Goal: Task Accomplishment & Management: Manage account settings

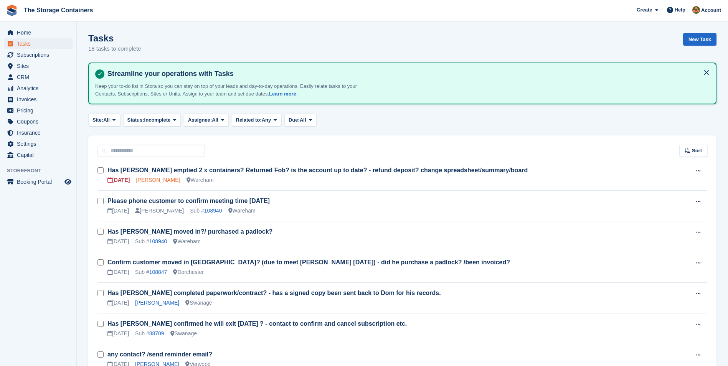
click at [165, 181] on link "[PERSON_NAME]" at bounding box center [158, 180] width 44 height 6
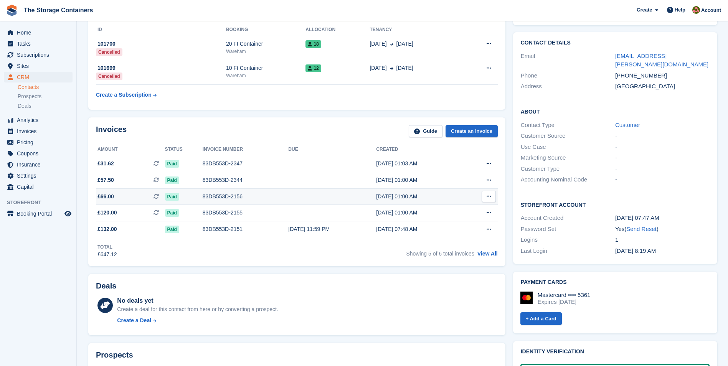
scroll to position [115, 0]
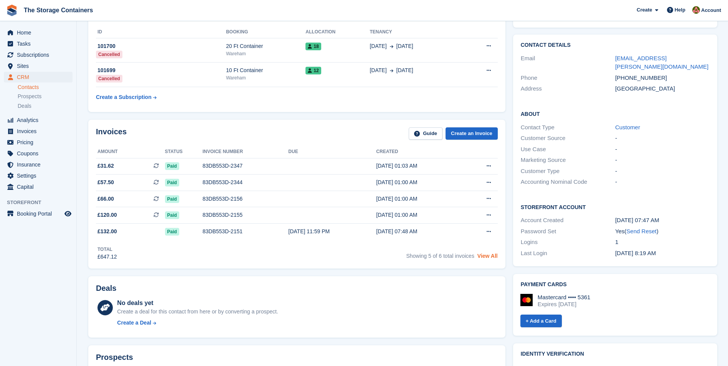
click at [485, 258] on link "View All" at bounding box center [487, 256] width 20 height 6
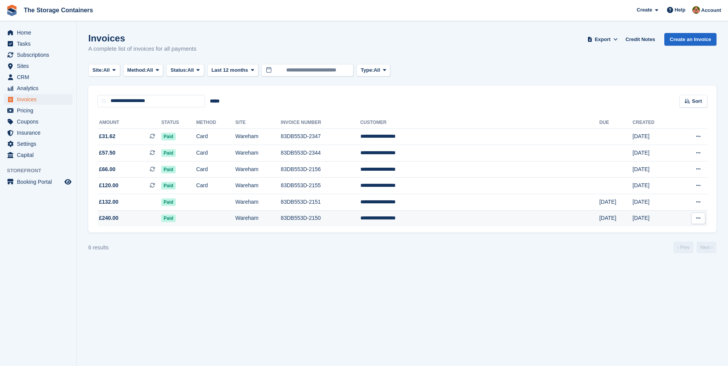
click at [235, 216] on td at bounding box center [215, 218] width 39 height 16
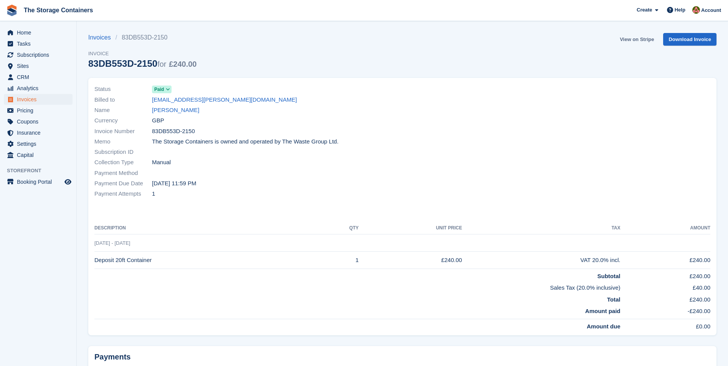
click at [627, 41] on link "View on Stripe" at bounding box center [637, 39] width 40 height 13
click at [177, 110] on link "[PERSON_NAME]" at bounding box center [175, 110] width 47 height 9
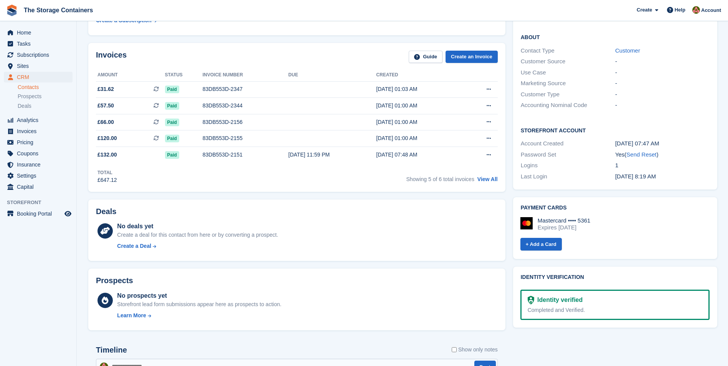
scroll to position [269, 0]
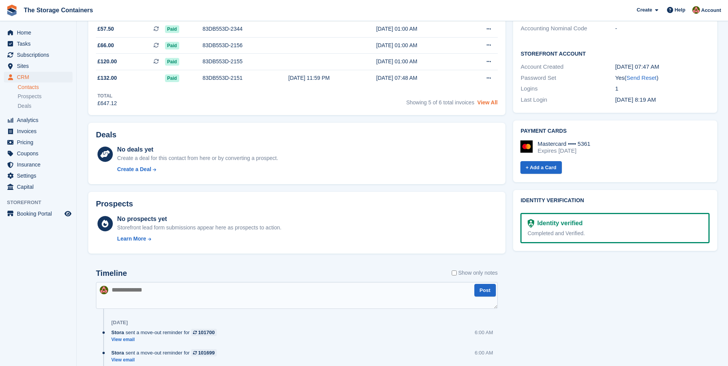
click at [485, 104] on link "View All" at bounding box center [487, 102] width 20 height 6
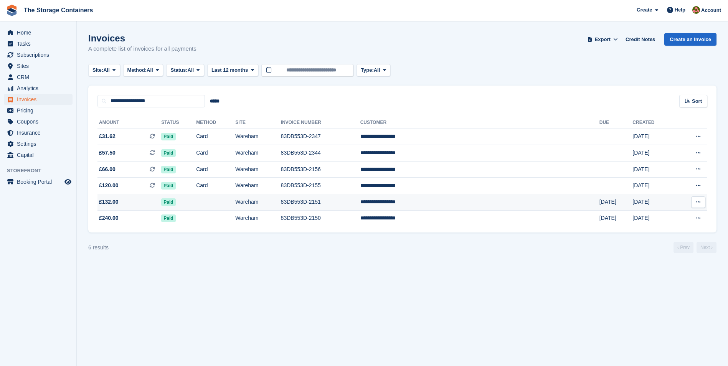
click at [278, 203] on td "Wareham" at bounding box center [257, 202] width 45 height 16
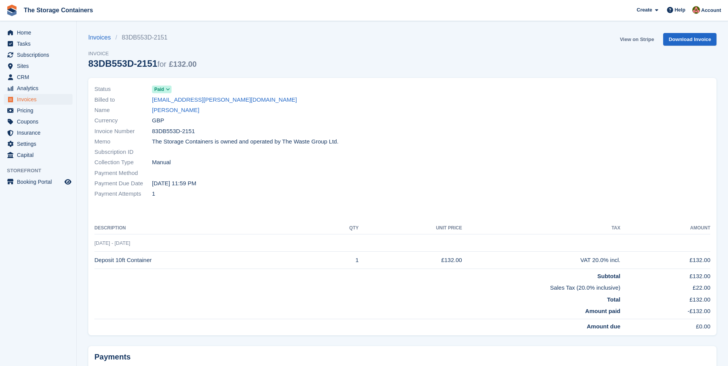
click at [640, 35] on link "View on Stripe" at bounding box center [637, 39] width 40 height 13
click at [193, 109] on link "[PERSON_NAME]" at bounding box center [175, 110] width 47 height 9
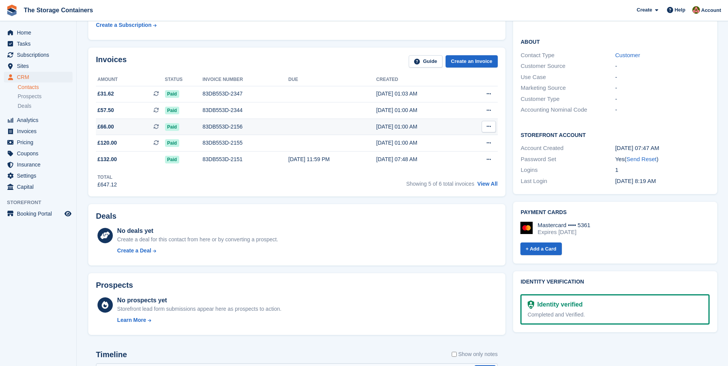
scroll to position [192, 0]
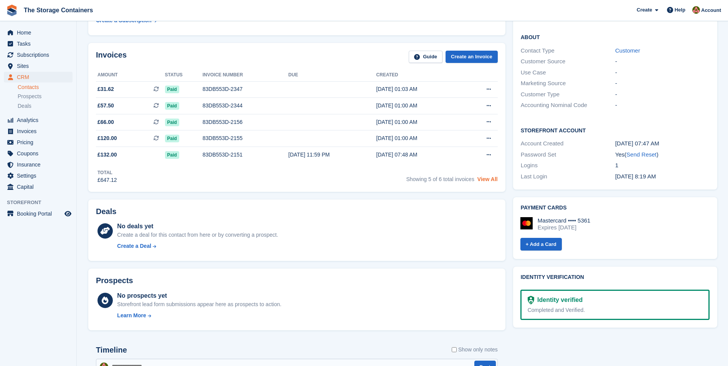
click at [493, 178] on link "View All" at bounding box center [487, 179] width 20 height 6
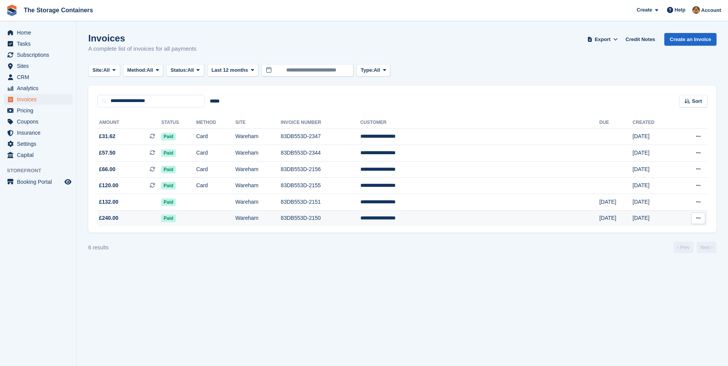
click at [477, 218] on td "**********" at bounding box center [479, 218] width 239 height 16
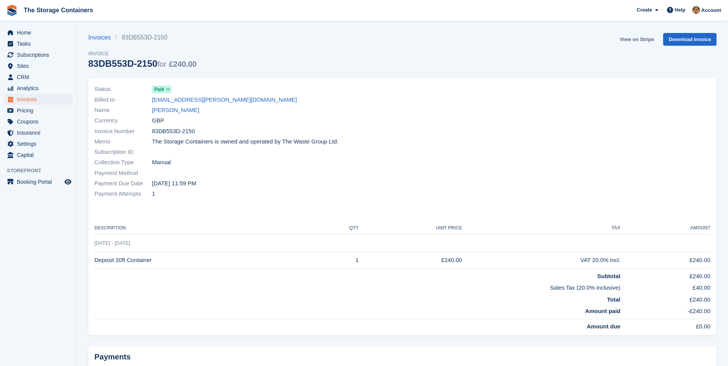
click at [635, 38] on link "View on Stripe" at bounding box center [637, 39] width 40 height 13
click at [197, 109] on link "[PERSON_NAME]" at bounding box center [175, 110] width 47 height 9
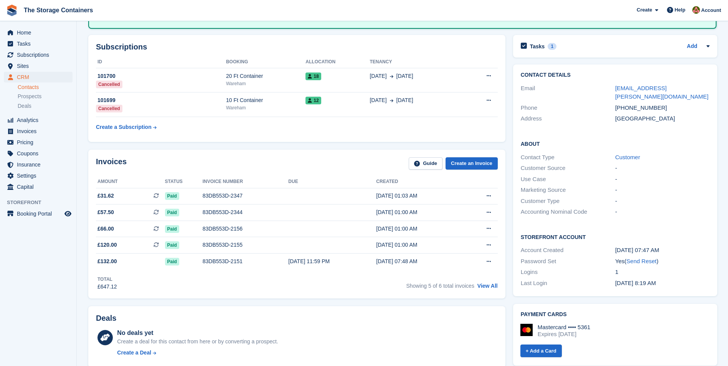
scroll to position [230, 0]
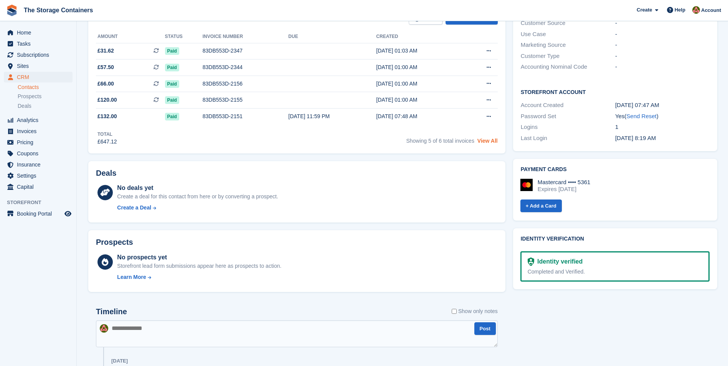
click at [491, 140] on link "View All" at bounding box center [487, 141] width 20 height 6
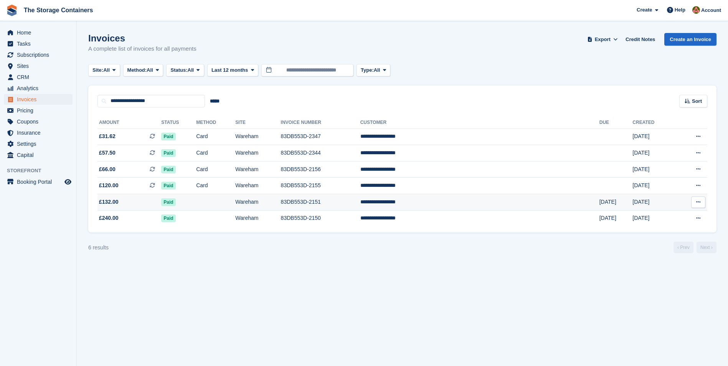
click at [280, 201] on td "Wareham" at bounding box center [257, 202] width 45 height 16
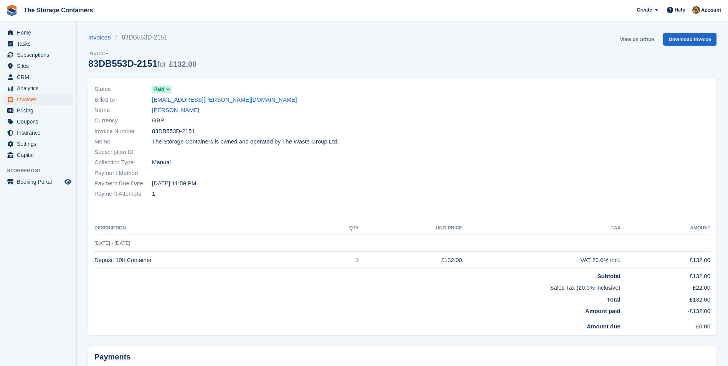
click at [633, 38] on link "View on Stripe" at bounding box center [637, 39] width 40 height 13
click at [636, 39] on link "View on Stripe" at bounding box center [637, 39] width 40 height 13
click at [167, 110] on link "[PERSON_NAME]" at bounding box center [175, 110] width 47 height 9
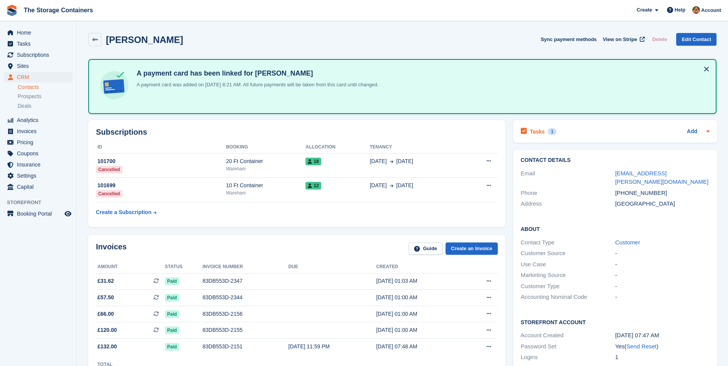
click at [567, 129] on div "Tasks 1 Add" at bounding box center [615, 131] width 189 height 10
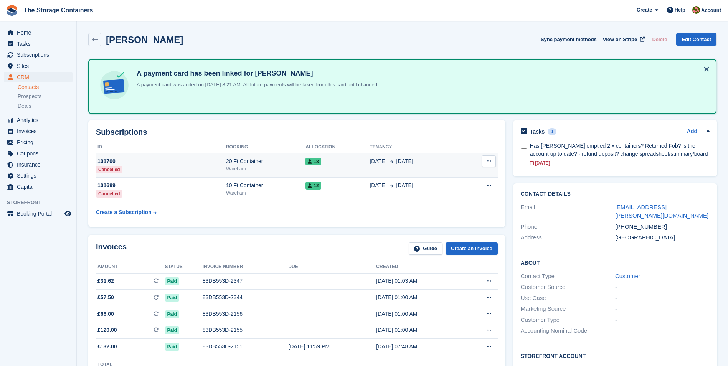
click at [336, 162] on div "18" at bounding box center [337, 161] width 64 height 8
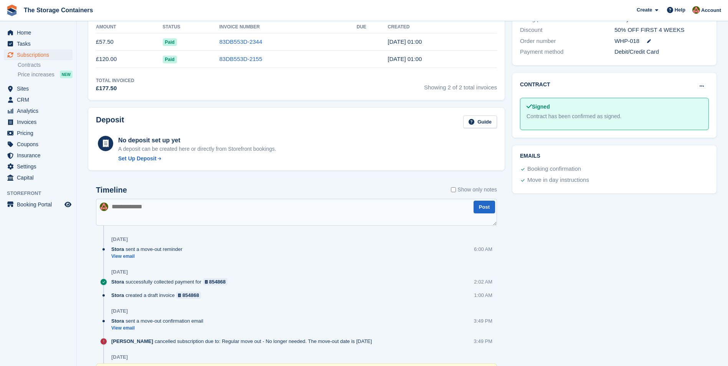
scroll to position [307, 0]
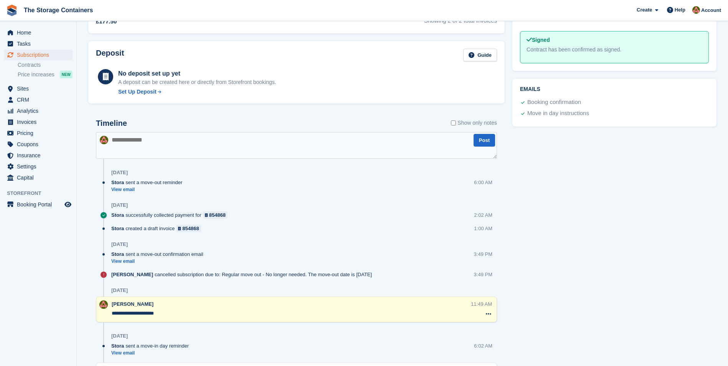
click at [173, 137] on textarea at bounding box center [296, 145] width 401 height 27
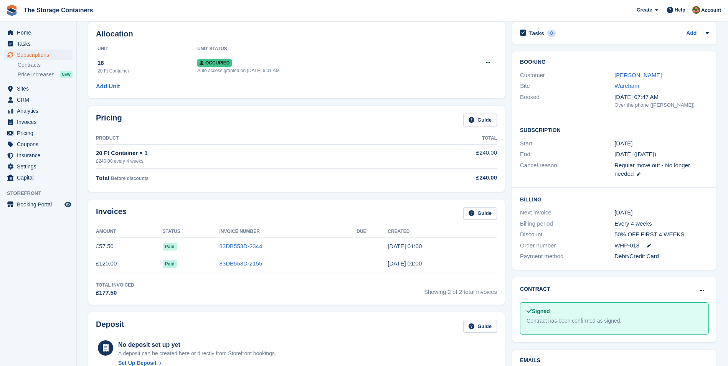
scroll to position [0, 0]
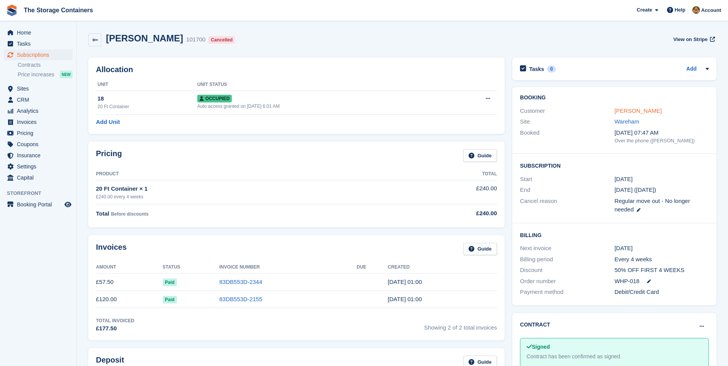
click at [655, 110] on link "[PERSON_NAME]" at bounding box center [637, 110] width 47 height 7
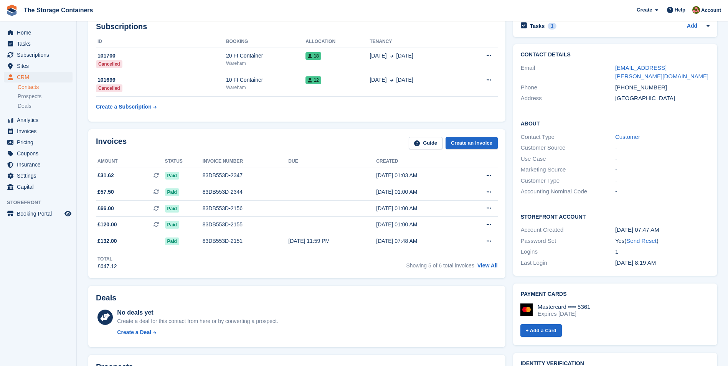
scroll to position [115, 0]
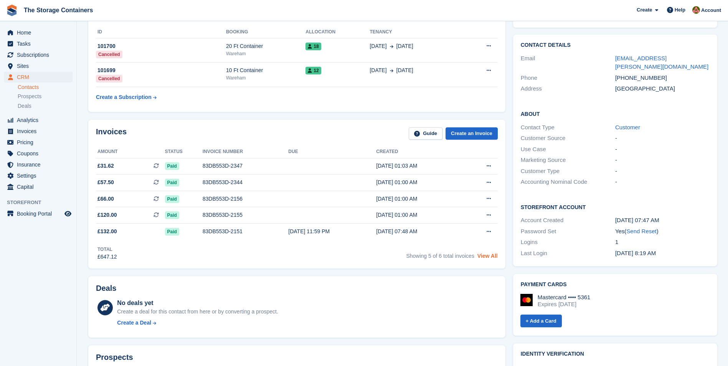
click at [488, 257] on link "View All" at bounding box center [487, 256] width 20 height 6
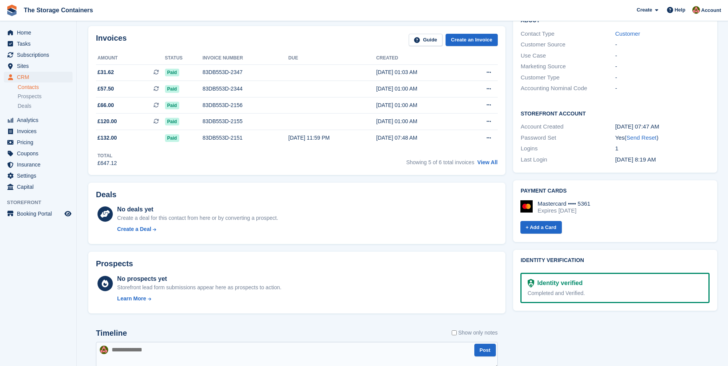
scroll to position [307, 0]
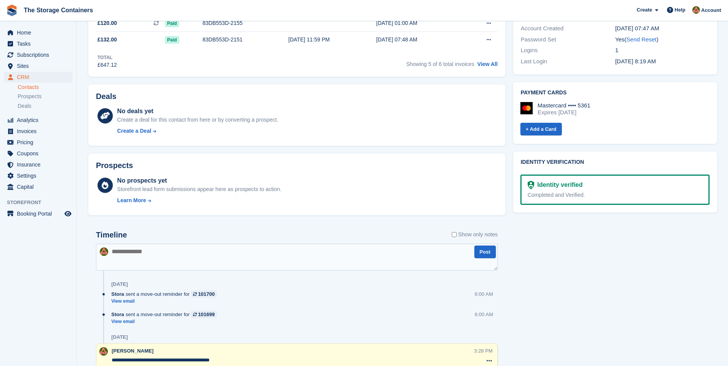
click at [150, 251] on textarea at bounding box center [297, 257] width 402 height 27
click at [412, 250] on textarea "**********" at bounding box center [297, 257] width 402 height 27
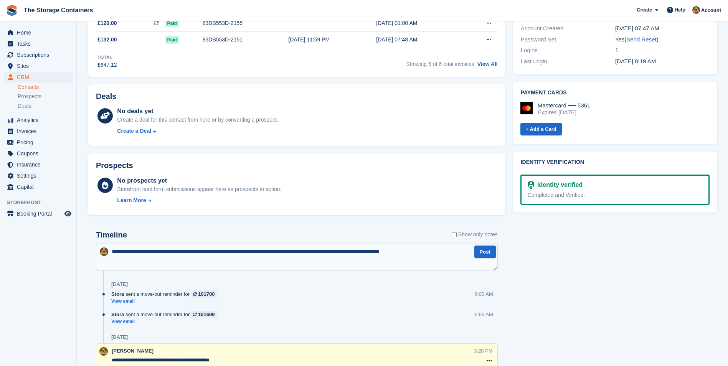
click at [449, 256] on textarea "**********" at bounding box center [297, 257] width 402 height 27
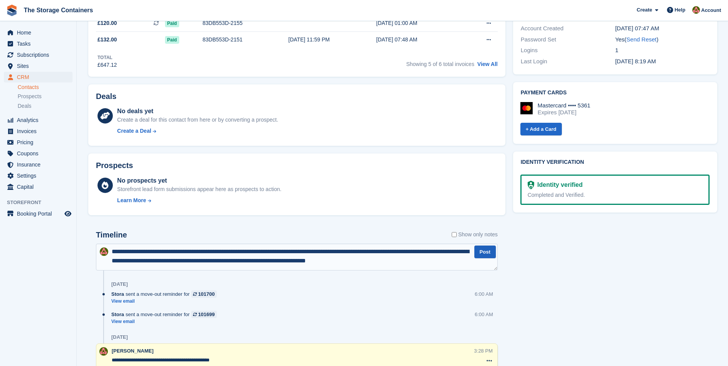
type textarea "**********"
click at [482, 256] on button "Post" at bounding box center [484, 252] width 21 height 13
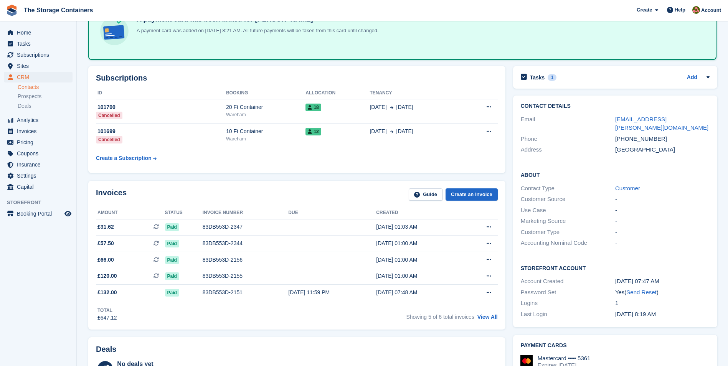
scroll to position [0, 0]
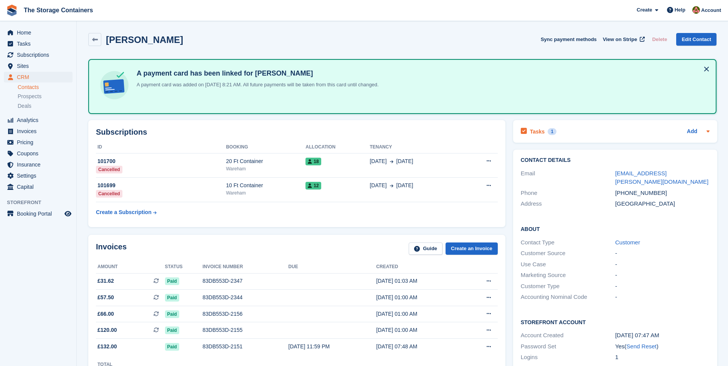
click at [562, 130] on div "Tasks 1 Add" at bounding box center [615, 131] width 189 height 10
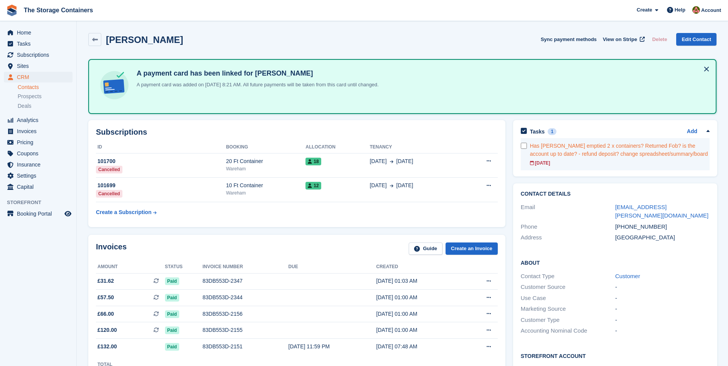
click at [569, 145] on div "Has Margaret emptied 2 x containers? Returned Fob? is the account up to date? -…" at bounding box center [620, 150] width 180 height 16
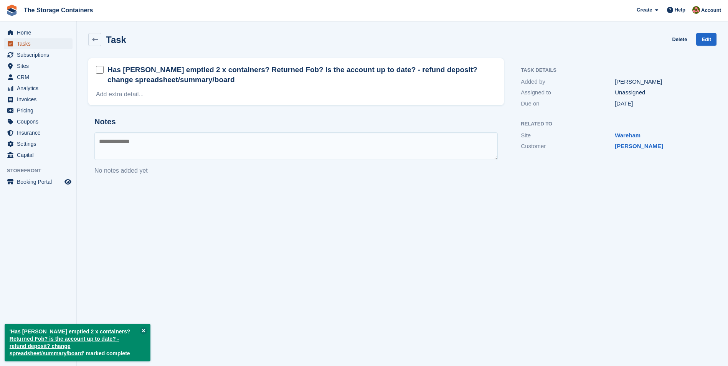
click at [57, 45] on span "Tasks" at bounding box center [40, 43] width 46 height 11
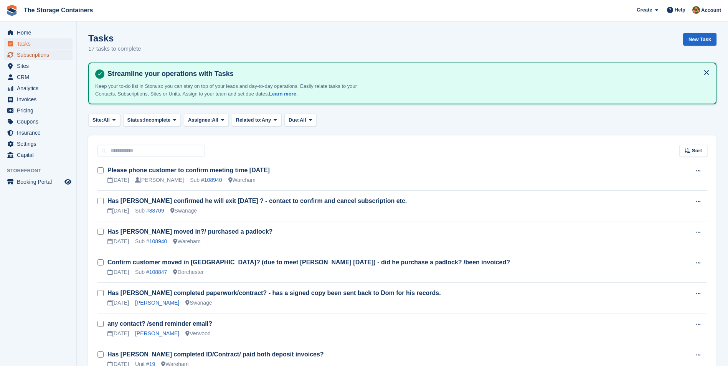
click at [41, 57] on span "Subscriptions" at bounding box center [40, 54] width 46 height 11
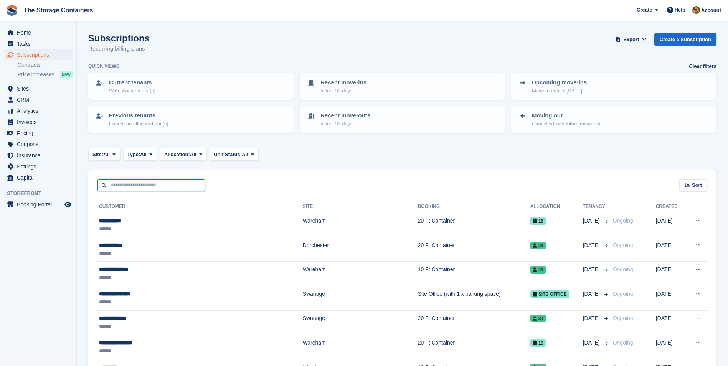
click at [155, 179] on input "text" at bounding box center [150, 185] width 107 height 13
type input "********"
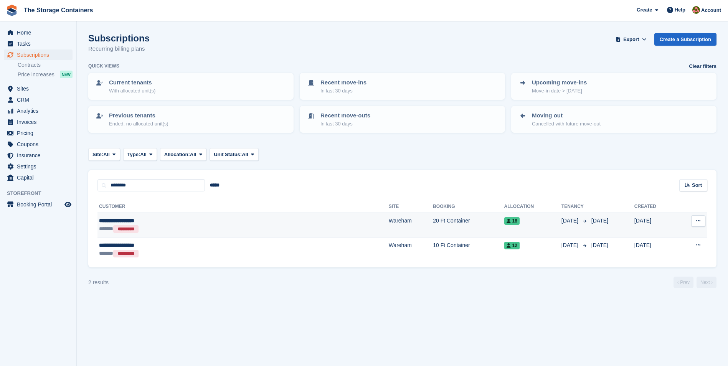
drag, startPoint x: 191, startPoint y: 227, endPoint x: 194, endPoint y: 222, distance: 5.9
click at [191, 227] on div "****** *********" at bounding box center [174, 229] width 150 height 8
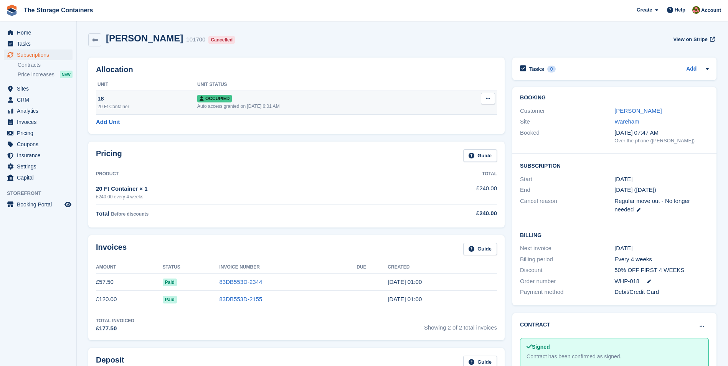
click at [490, 99] on icon at bounding box center [488, 98] width 4 height 5
click at [450, 137] on p "Deallocate" at bounding box center [458, 140] width 67 height 10
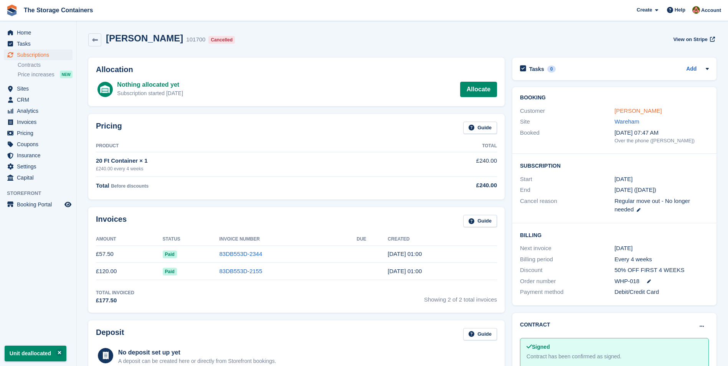
click at [625, 108] on link "[PERSON_NAME]" at bounding box center [637, 110] width 47 height 7
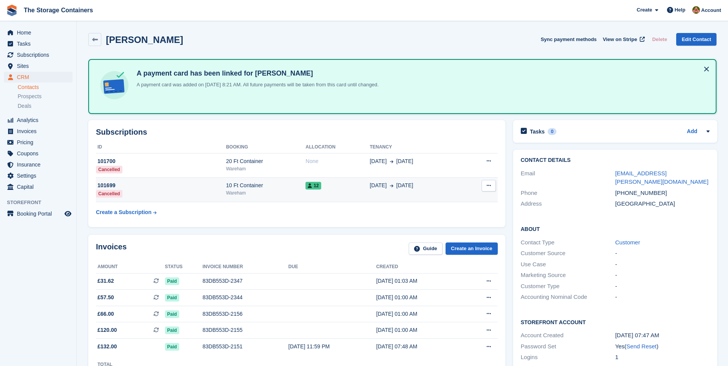
click at [270, 187] on div "10 Ft Container" at bounding box center [265, 185] width 79 height 8
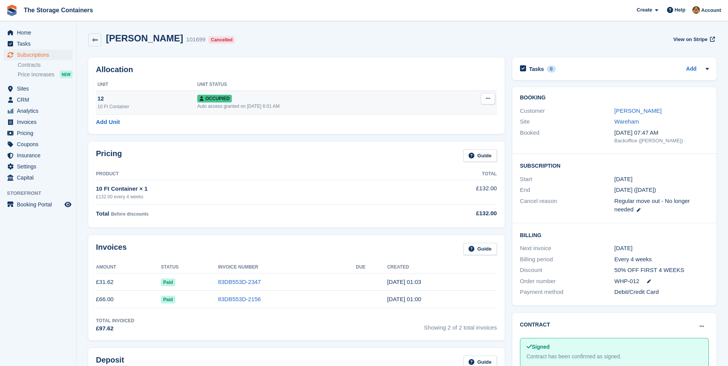
click at [490, 102] on button at bounding box center [488, 99] width 14 height 12
click at [453, 140] on p "Deallocate" at bounding box center [458, 140] width 67 height 10
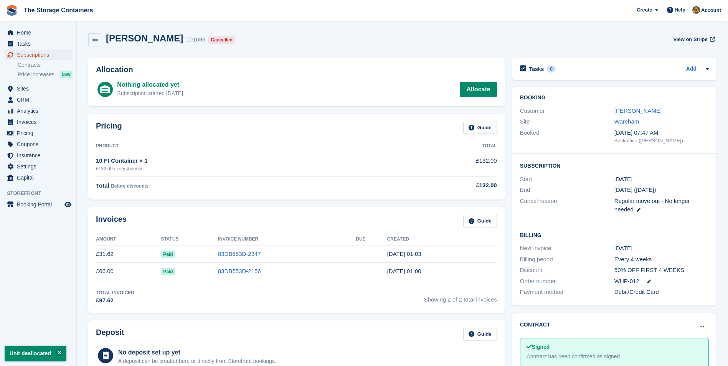
click at [58, 53] on span "Subscriptions" at bounding box center [40, 54] width 46 height 11
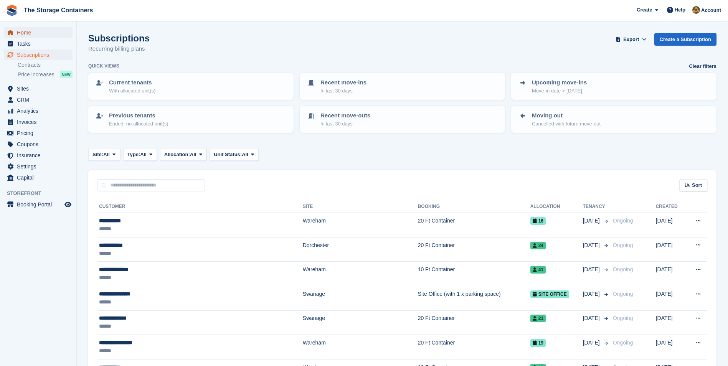
click at [43, 35] on span "Home" at bounding box center [40, 32] width 46 height 11
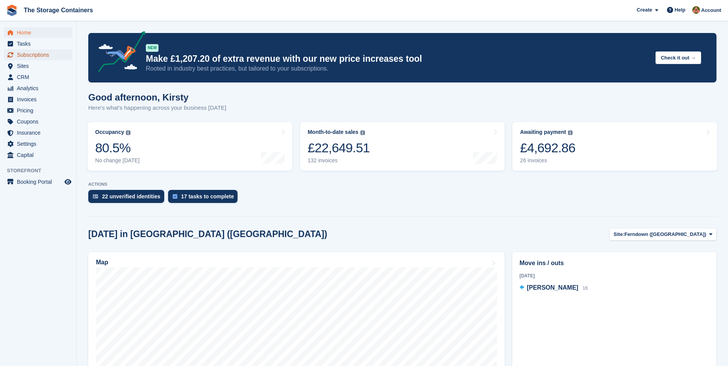
click at [22, 57] on span "Subscriptions" at bounding box center [40, 54] width 46 height 11
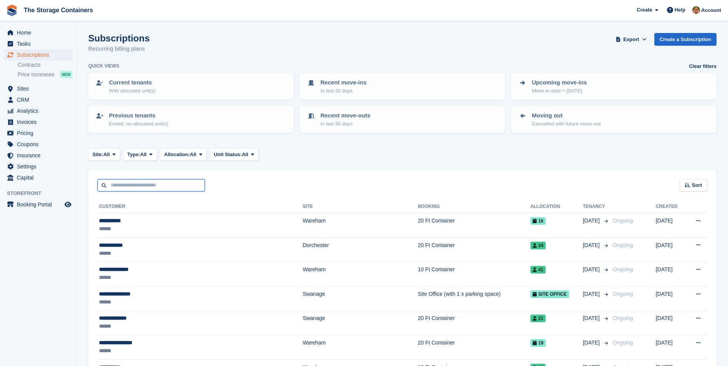
click at [173, 188] on input "text" at bounding box center [150, 185] width 107 height 13
type input "********"
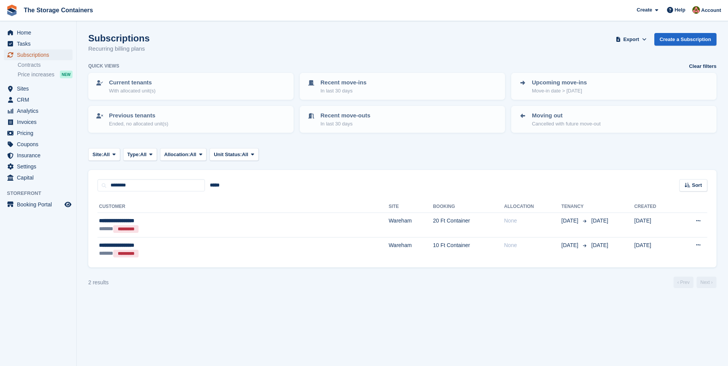
click at [46, 55] on span "Subscriptions" at bounding box center [40, 54] width 46 height 11
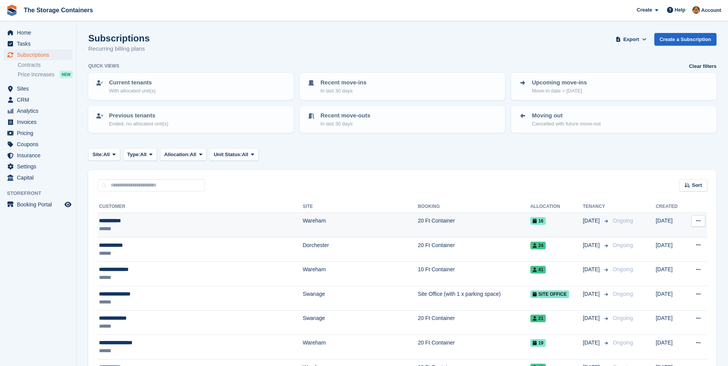
click at [168, 227] on div "******" at bounding box center [174, 229] width 150 height 8
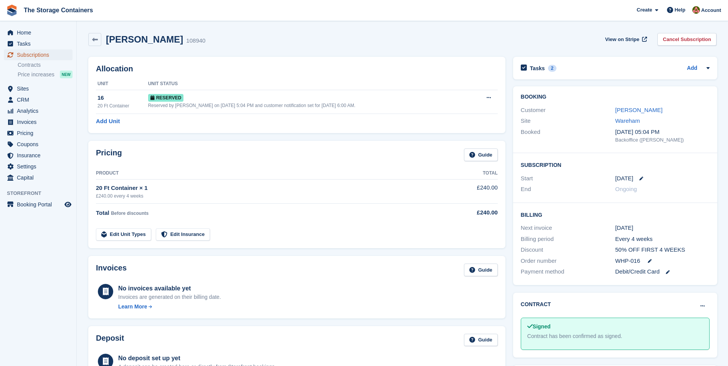
click at [45, 54] on span "Subscriptions" at bounding box center [40, 54] width 46 height 11
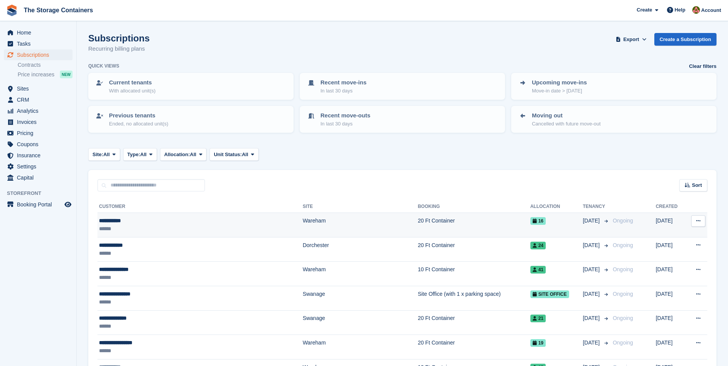
click at [175, 221] on div "**********" at bounding box center [174, 221] width 150 height 8
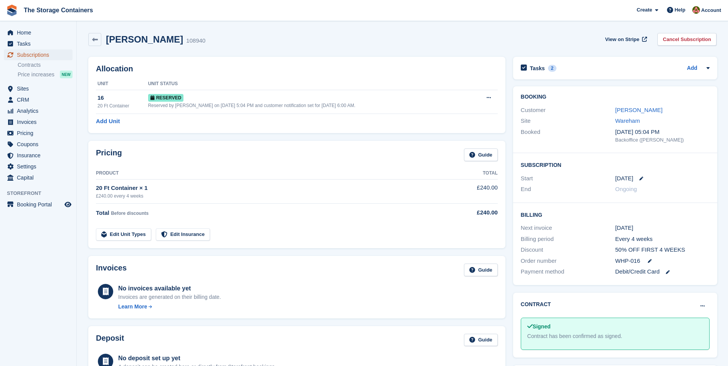
click at [57, 54] on span "Subscriptions" at bounding box center [40, 54] width 46 height 11
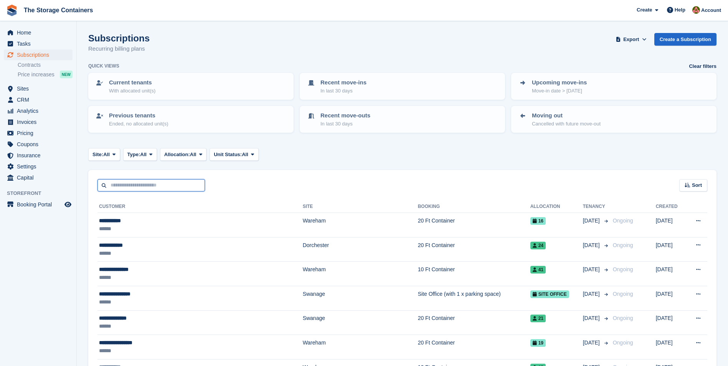
click at [154, 187] on input "text" at bounding box center [150, 185] width 107 height 13
type input "********"
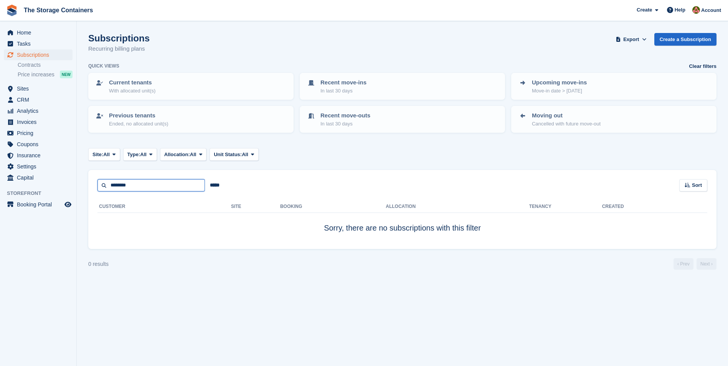
drag, startPoint x: 153, startPoint y: 186, endPoint x: 73, endPoint y: 188, distance: 79.4
click at [73, 188] on div "Home Tasks Subscriptions Subscriptions Subscriptions Contracts Price increases …" at bounding box center [364, 183] width 728 height 366
type input "********"
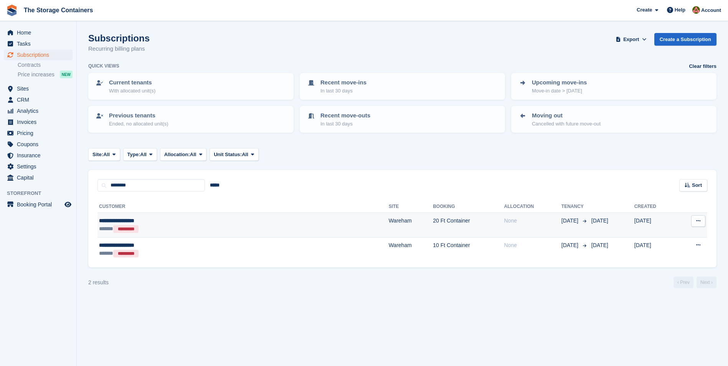
click at [221, 228] on div "****** *********" at bounding box center [174, 229] width 150 height 8
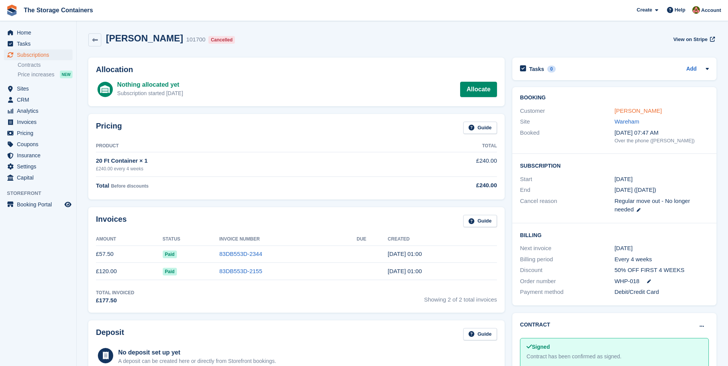
click at [645, 108] on link "[PERSON_NAME]" at bounding box center [637, 110] width 47 height 7
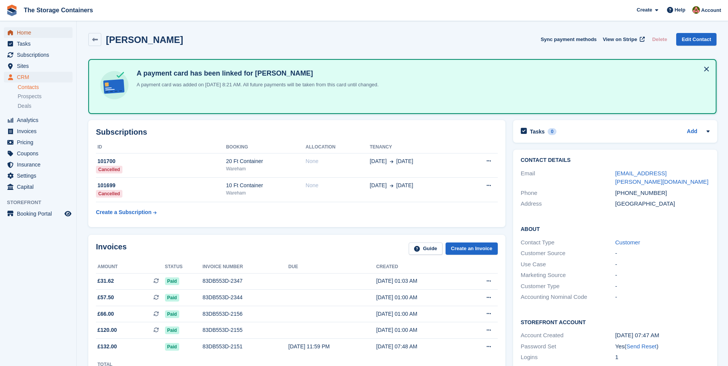
click at [27, 33] on span "Home" at bounding box center [40, 32] width 46 height 11
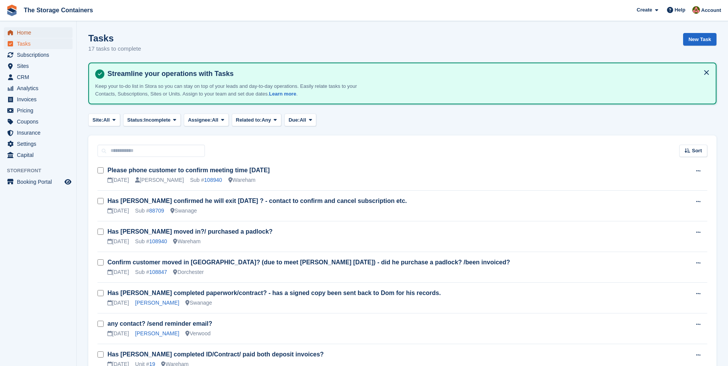
click at [38, 33] on span "Home" at bounding box center [40, 32] width 46 height 11
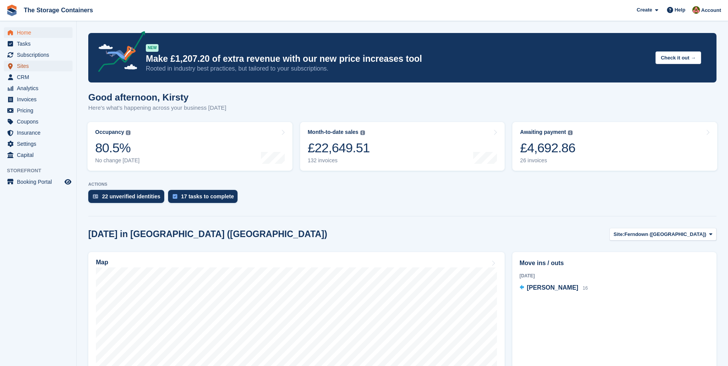
click at [33, 66] on span "Sites" at bounding box center [40, 66] width 46 height 11
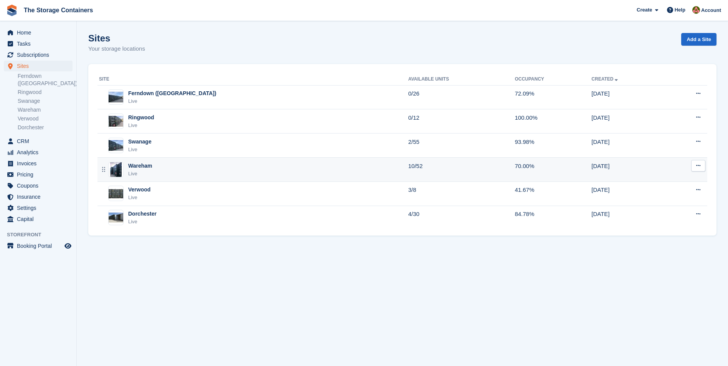
click at [186, 175] on div "Wareham Live" at bounding box center [253, 170] width 309 height 16
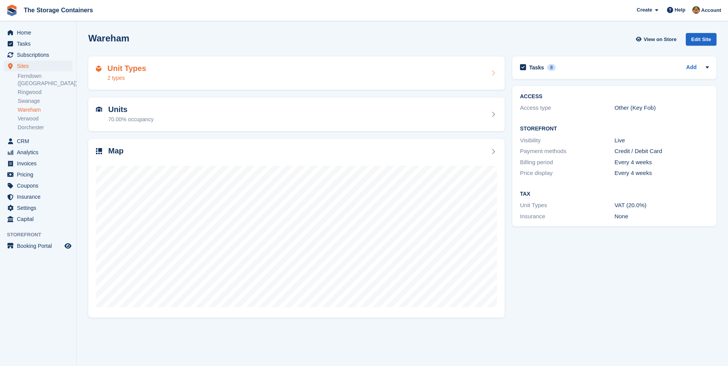
click at [250, 79] on div "Unit Types 2 types" at bounding box center [296, 73] width 401 height 18
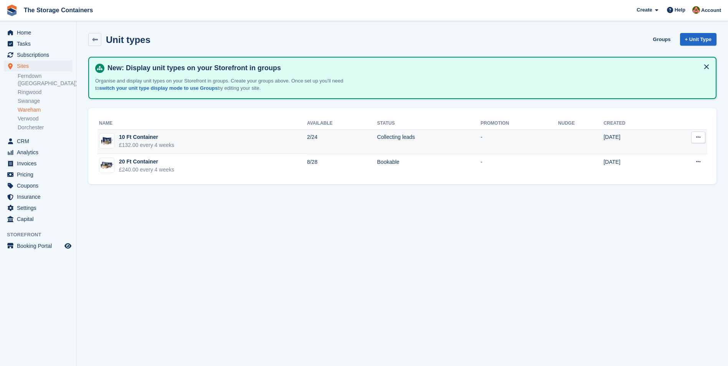
click at [229, 141] on td "10 Ft Container £132.00 every 4 weeks" at bounding box center [201, 142] width 209 height 25
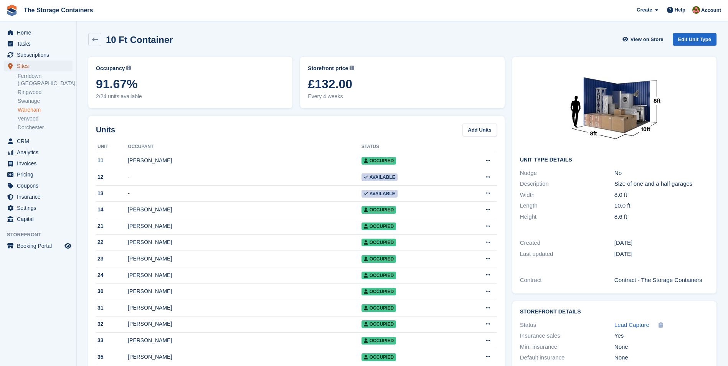
click at [34, 63] on span "Sites" at bounding box center [40, 66] width 46 height 11
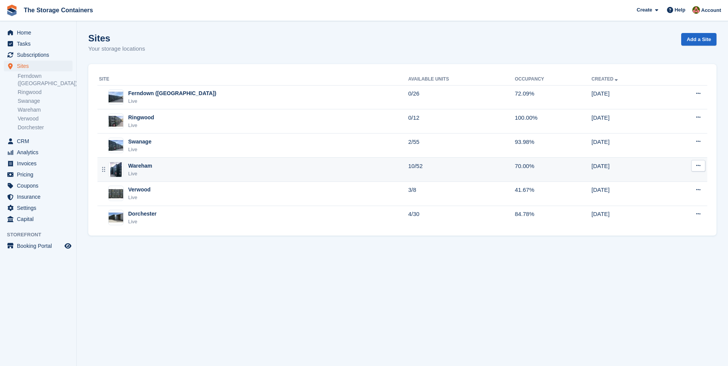
click at [259, 170] on div "Wareham Live" at bounding box center [253, 170] width 309 height 16
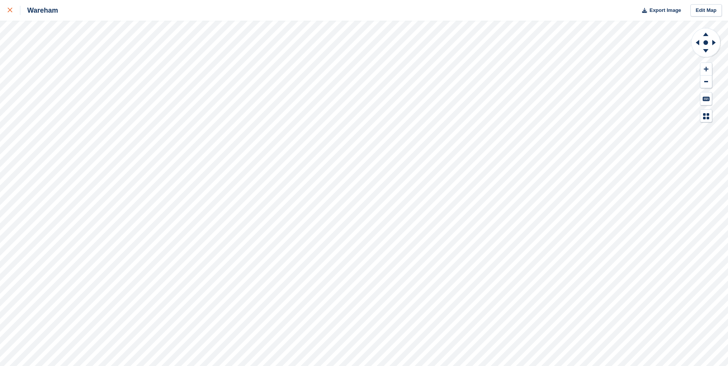
click at [10, 10] on icon at bounding box center [10, 10] width 5 height 5
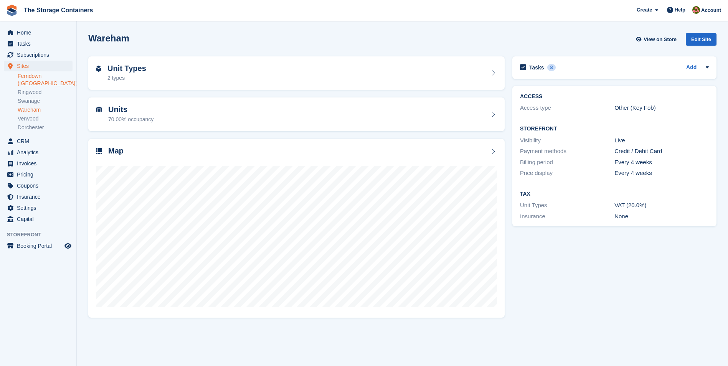
click at [31, 74] on link "Ferndown ([GEOGRAPHIC_DATA])" at bounding box center [45, 80] width 55 height 15
click at [181, 76] on div "Unit Types 3 types" at bounding box center [296, 73] width 401 height 18
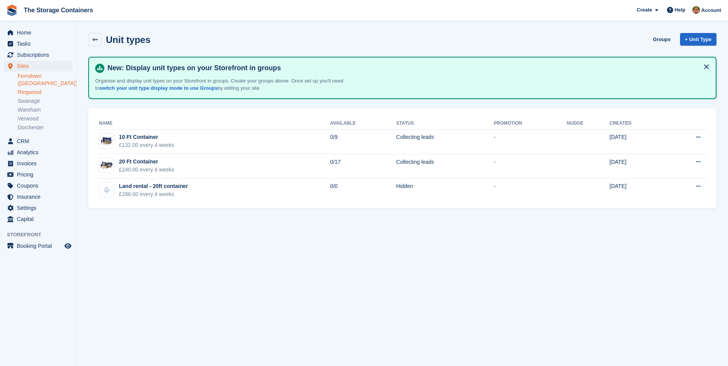
click at [43, 89] on link "Ringwood" at bounding box center [45, 92] width 55 height 7
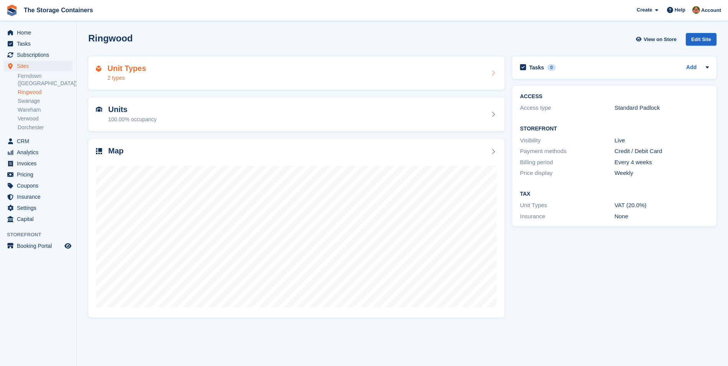
click at [202, 68] on div "Unit Types 2 types" at bounding box center [296, 73] width 401 height 18
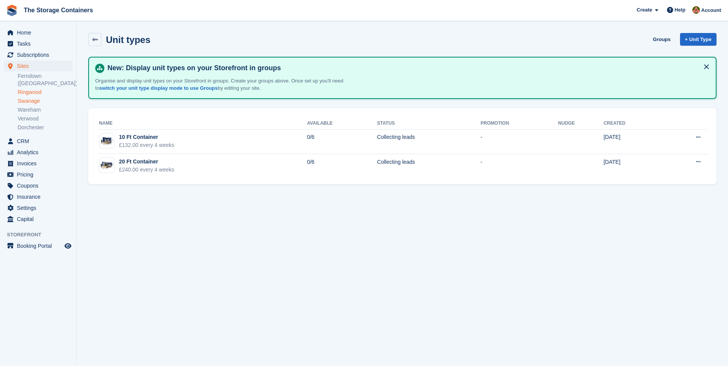
click at [34, 97] on link "Swanage" at bounding box center [45, 100] width 55 height 7
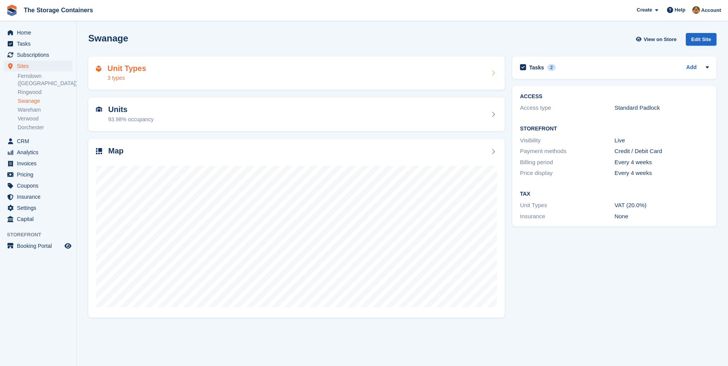
click at [203, 68] on div "Unit Types 3 types" at bounding box center [296, 73] width 401 height 18
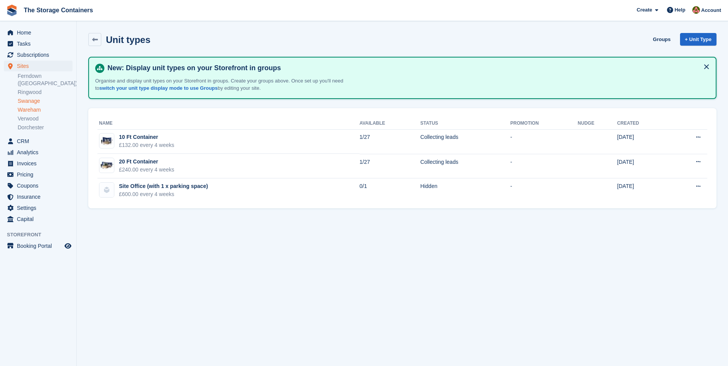
click at [26, 106] on link "Wareham" at bounding box center [45, 109] width 55 height 7
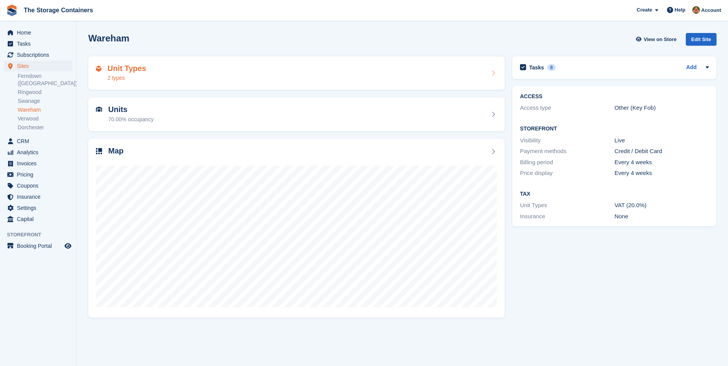
click at [224, 76] on div "Unit Types 2 types" at bounding box center [296, 73] width 401 height 18
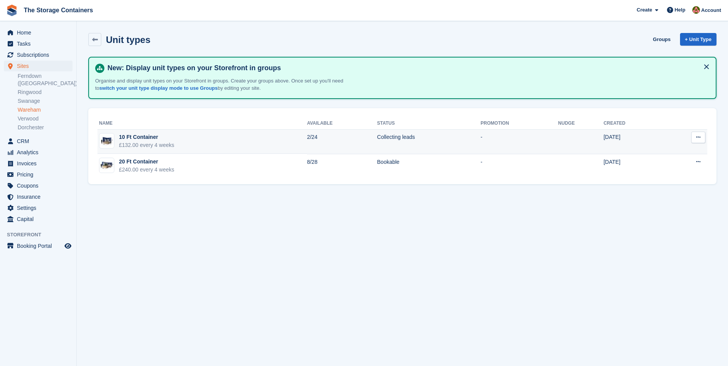
click at [209, 142] on td "10 Ft Container £132.00 every 4 weeks" at bounding box center [201, 142] width 209 height 25
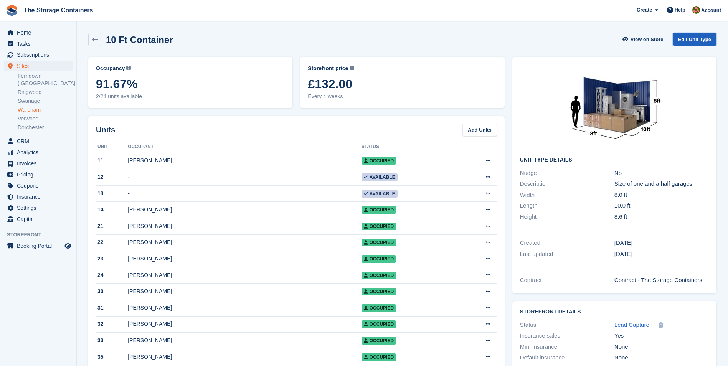
click at [694, 38] on link "Edit Unit Type" at bounding box center [695, 39] width 44 height 13
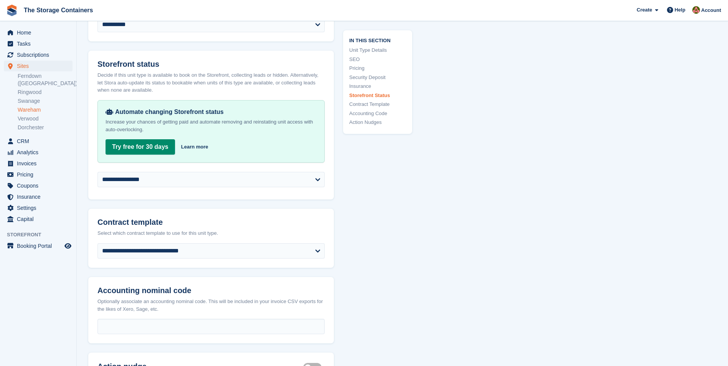
scroll to position [1266, 0]
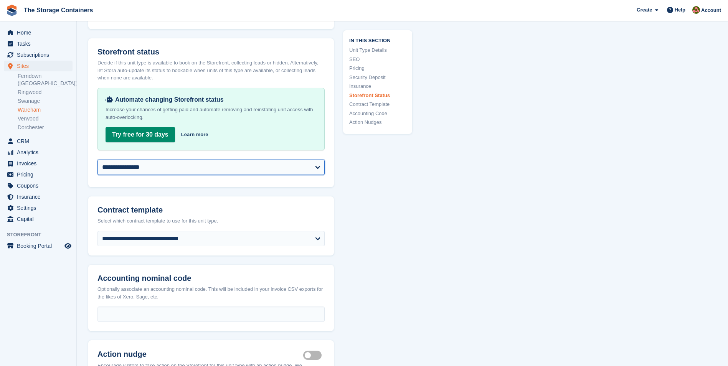
click at [212, 164] on select "**********" at bounding box center [210, 167] width 227 height 15
select select "********"
click at [97, 160] on select "**********" at bounding box center [210, 167] width 227 height 15
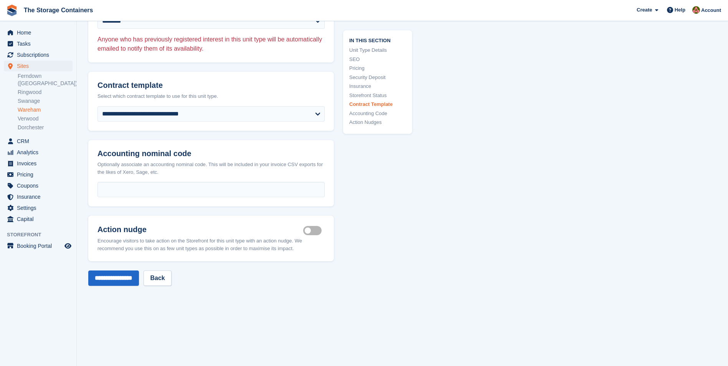
scroll to position [1496, 0]
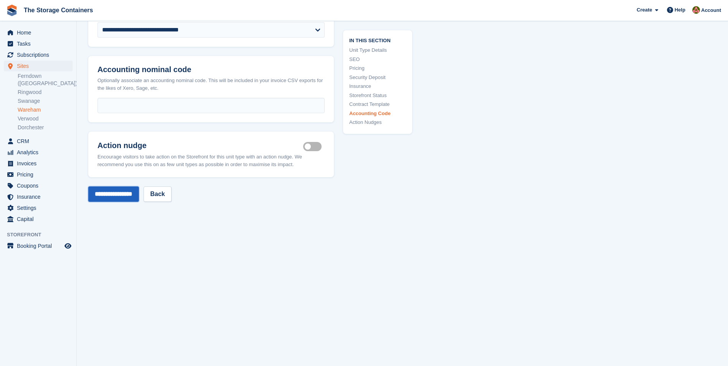
click at [130, 194] on input "**********" at bounding box center [113, 193] width 51 height 15
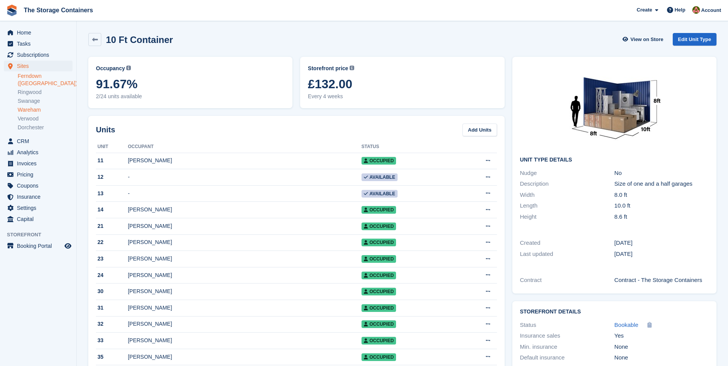
click at [27, 77] on link "Ferndown ([GEOGRAPHIC_DATA])" at bounding box center [45, 80] width 55 height 15
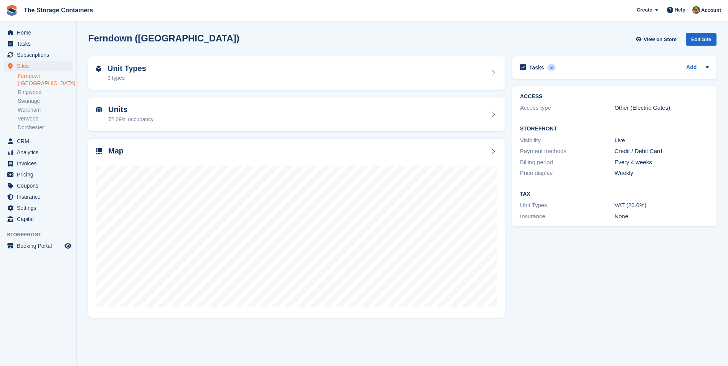
click at [36, 76] on link "Ferndown ([GEOGRAPHIC_DATA])" at bounding box center [45, 80] width 55 height 15
click at [253, 69] on div "Unit Types 3 types" at bounding box center [296, 73] width 401 height 18
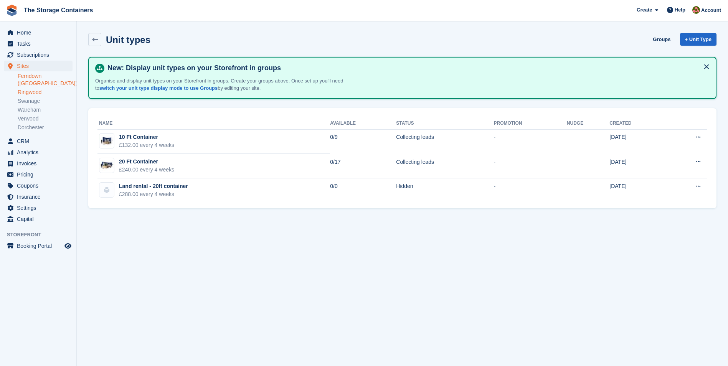
click at [36, 89] on link "Ringwood" at bounding box center [45, 92] width 55 height 7
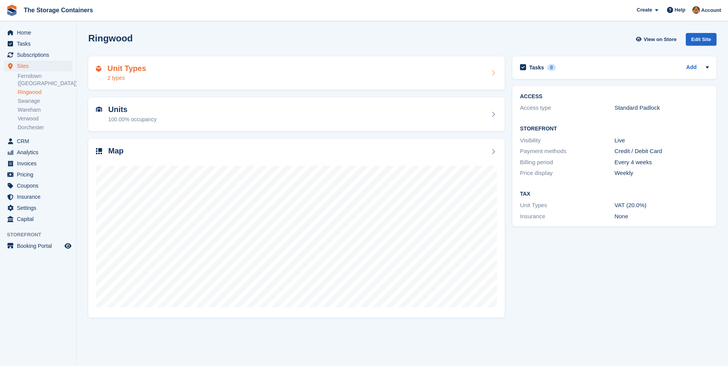
click at [181, 76] on div "Unit Types 2 types" at bounding box center [296, 73] width 401 height 18
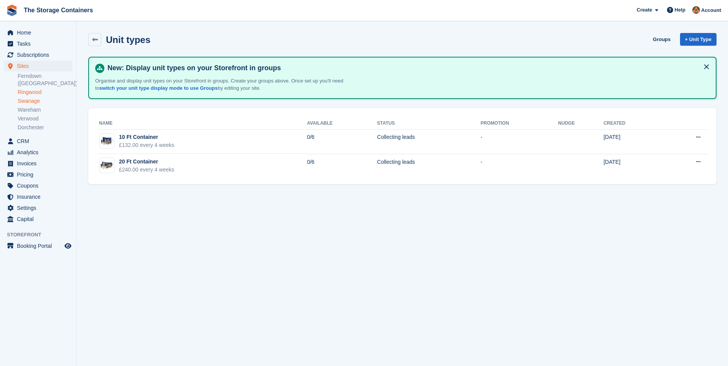
click at [35, 97] on link "Swanage" at bounding box center [45, 100] width 55 height 7
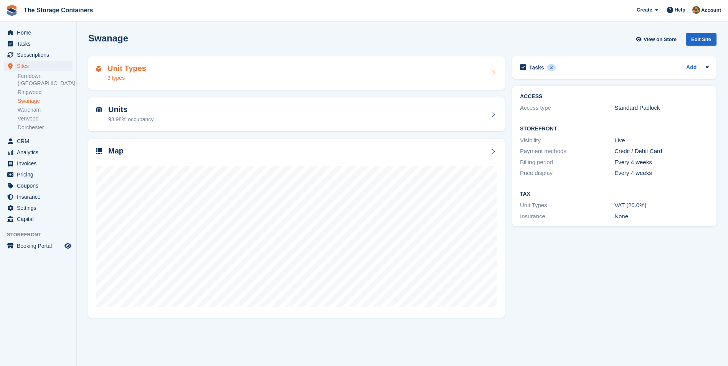
click at [183, 68] on div "Unit Types 3 types" at bounding box center [296, 73] width 401 height 18
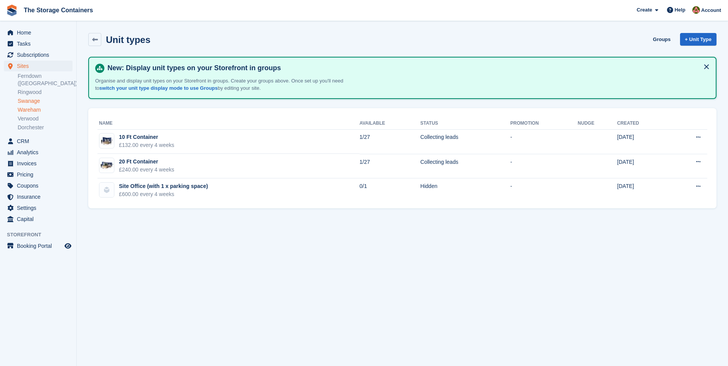
click at [26, 106] on link "Wareham" at bounding box center [45, 109] width 55 height 7
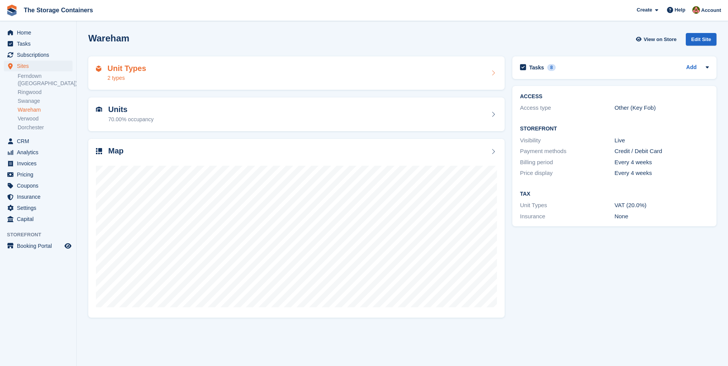
click at [214, 61] on div "Unit Types 2 types" at bounding box center [296, 73] width 416 height 34
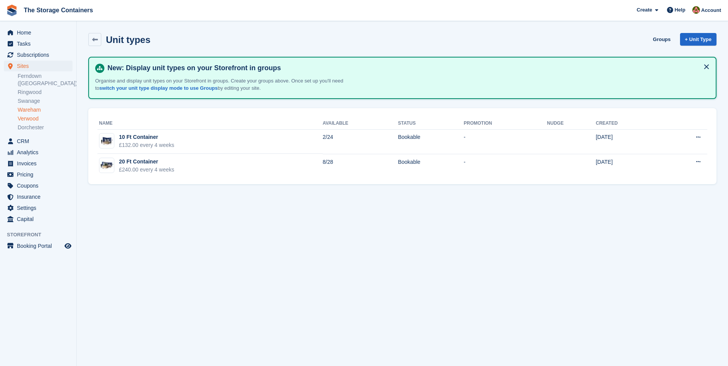
click at [25, 115] on link "Verwood" at bounding box center [45, 118] width 55 height 7
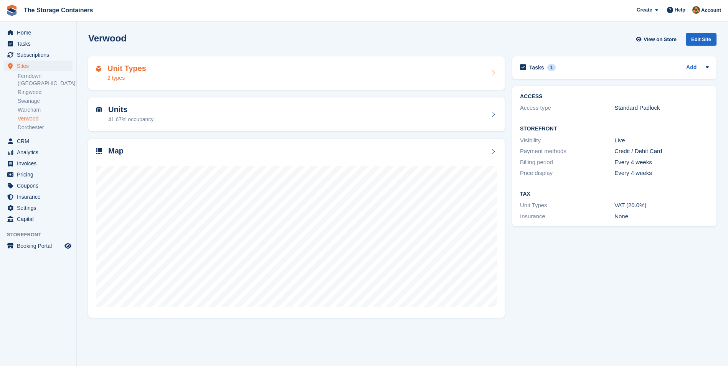
click at [173, 73] on div "Unit Types 2 types" at bounding box center [296, 73] width 401 height 18
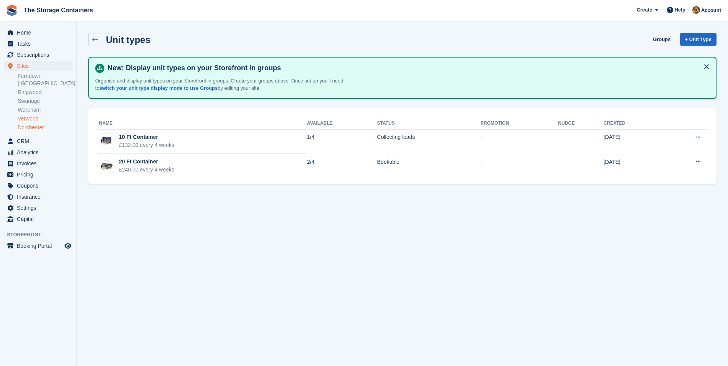
click at [34, 124] on link "Dorchester" at bounding box center [45, 127] width 55 height 7
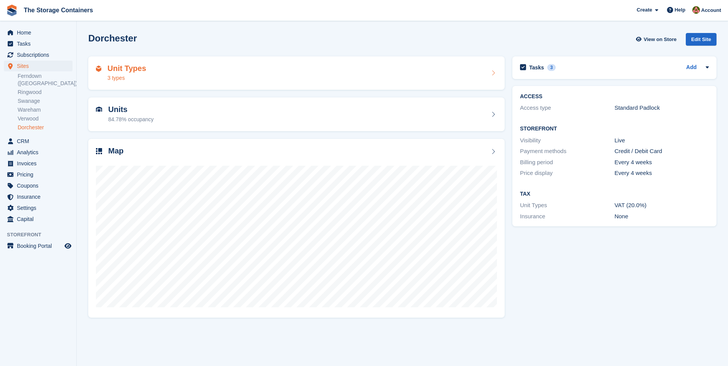
click at [184, 73] on div "Unit Types 3 types" at bounding box center [296, 73] width 401 height 18
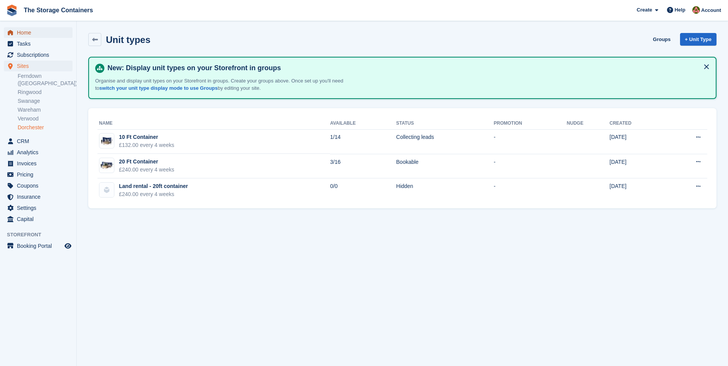
click at [41, 36] on span "Home" at bounding box center [40, 32] width 46 height 11
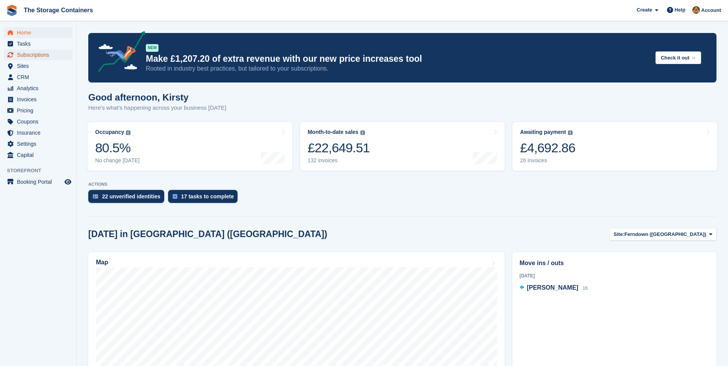
click at [32, 56] on span "Subscriptions" at bounding box center [40, 54] width 46 height 11
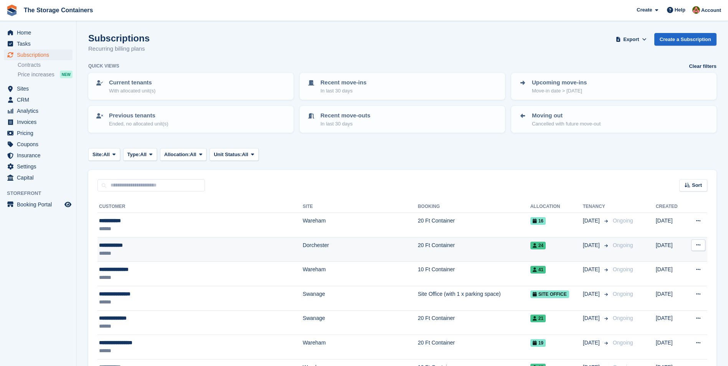
click at [168, 246] on div "**********" at bounding box center [174, 245] width 150 height 8
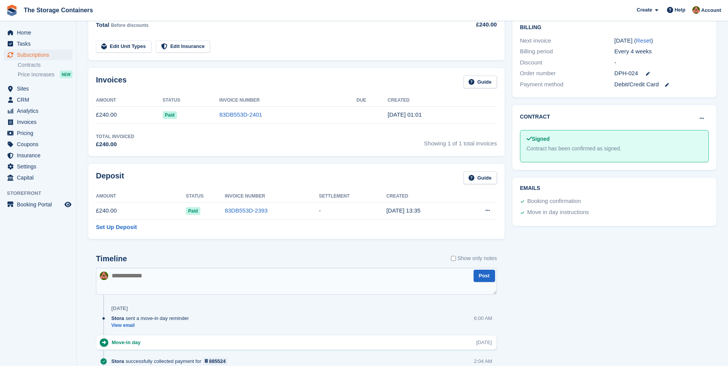
scroll to position [307, 0]
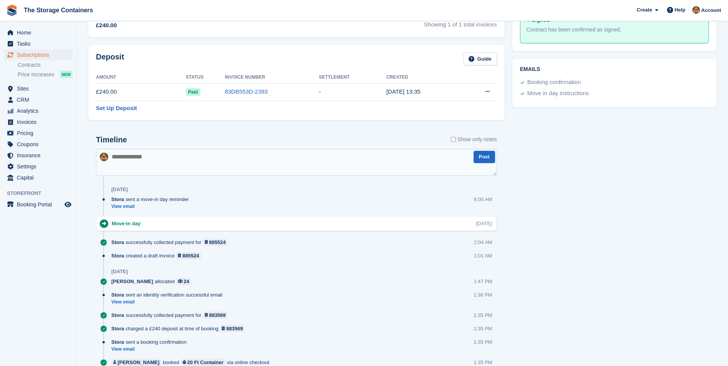
click at [244, 167] on textarea at bounding box center [296, 162] width 401 height 27
type textarea "**********"
click at [493, 154] on button "Post" at bounding box center [483, 157] width 21 height 13
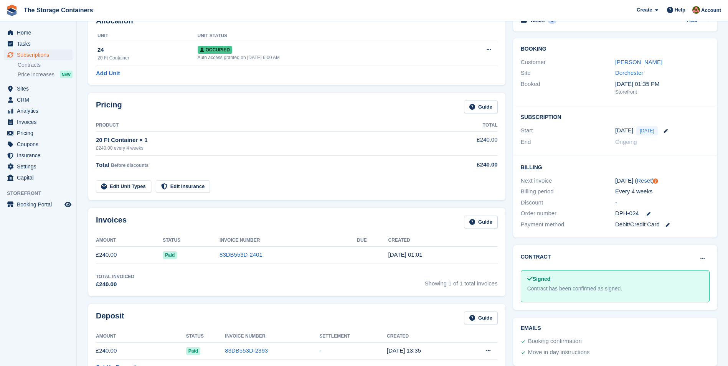
scroll to position [0, 0]
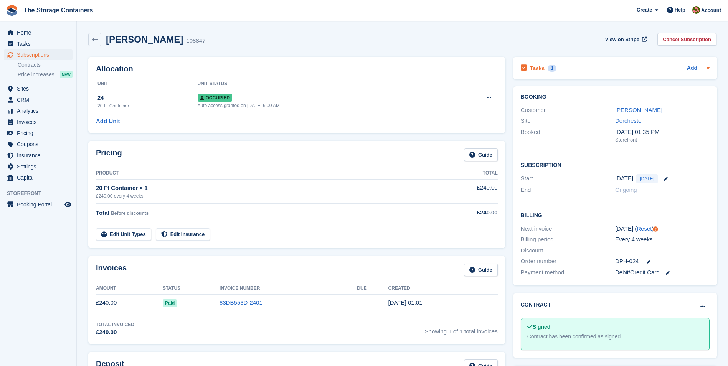
click at [556, 72] on div "Tasks 1 Add" at bounding box center [615, 68] width 189 height 10
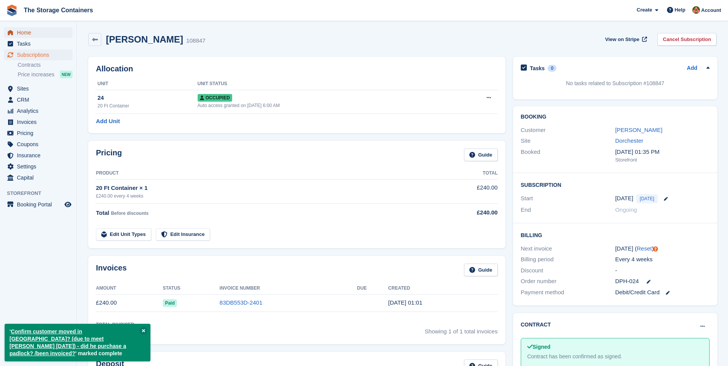
click at [24, 35] on span "Home" at bounding box center [40, 32] width 46 height 11
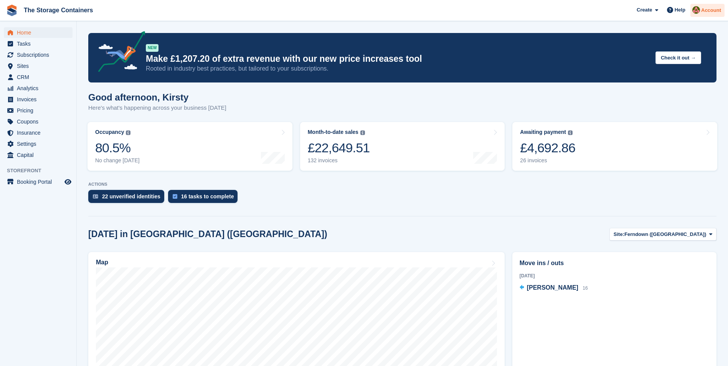
click at [711, 13] on span "Account" at bounding box center [711, 11] width 20 height 8
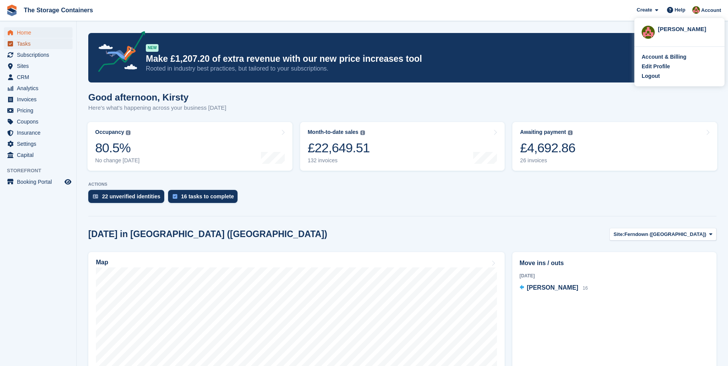
click at [46, 41] on span "Tasks" at bounding box center [40, 43] width 46 height 11
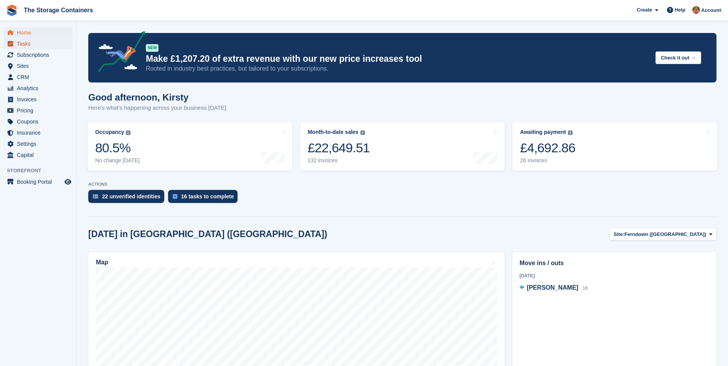
click at [33, 42] on span "Tasks" at bounding box center [40, 43] width 46 height 11
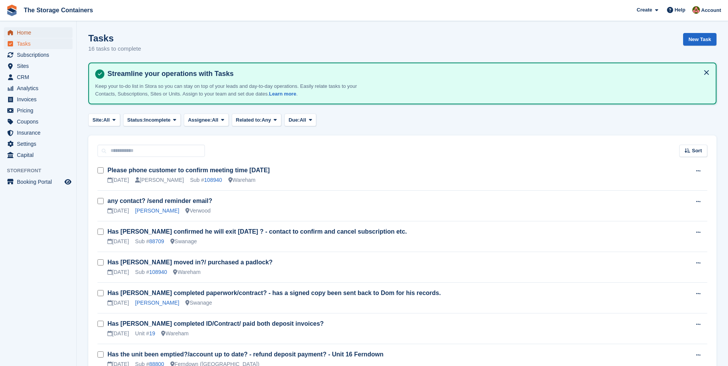
click at [40, 31] on span "Home" at bounding box center [40, 32] width 46 height 11
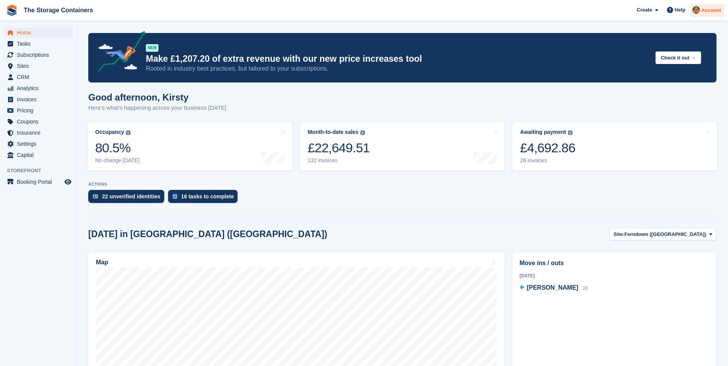
click at [712, 13] on span "Account" at bounding box center [711, 11] width 20 height 8
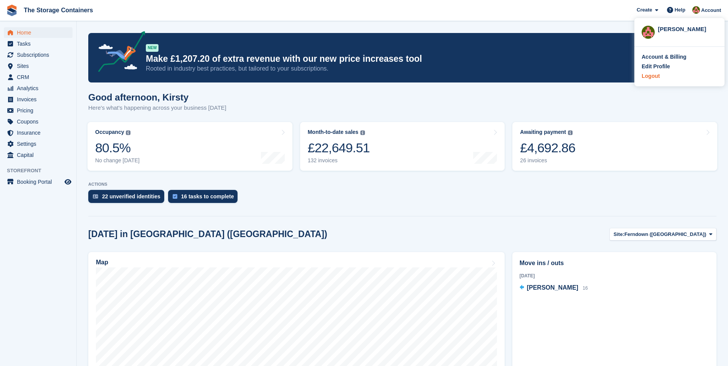
click at [658, 77] on div "Logout" at bounding box center [650, 76] width 18 height 8
